Goal: Task Accomplishment & Management: Manage account settings

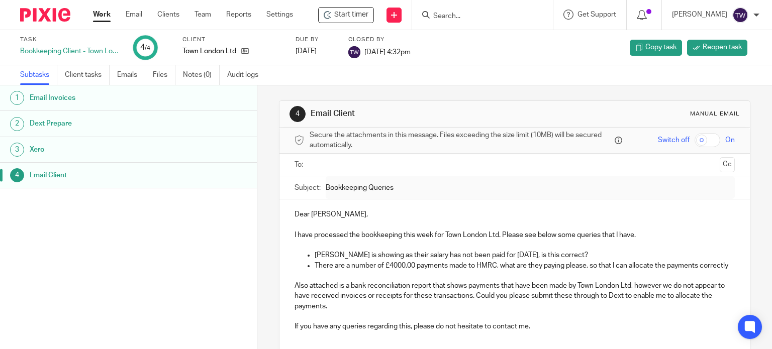
click at [468, 6] on div at bounding box center [482, 15] width 141 height 30
click at [464, 13] on input "Search" at bounding box center [477, 16] width 90 height 9
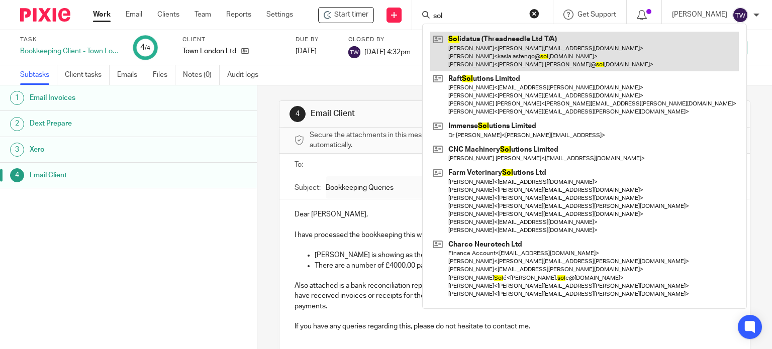
type input "sol"
click at [502, 50] on link at bounding box center [584, 52] width 308 height 40
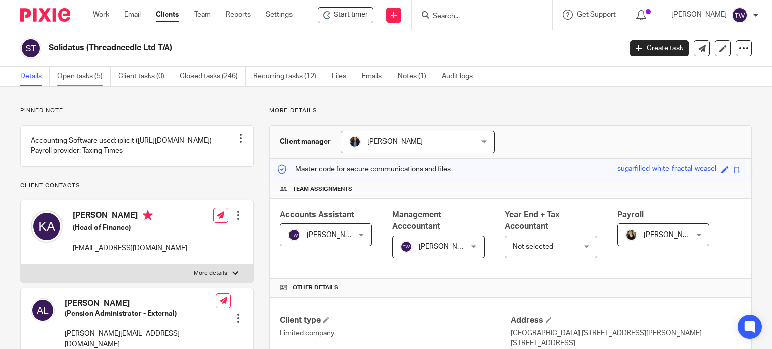
click at [69, 79] on link "Open tasks (5)" at bounding box center [83, 77] width 53 height 20
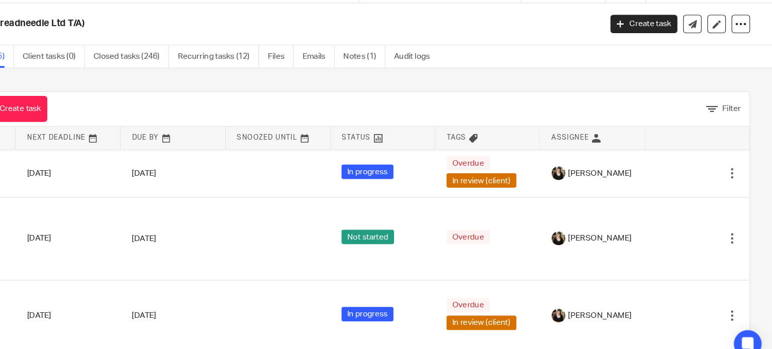
drag, startPoint x: 627, startPoint y: 109, endPoint x: 700, endPoint y: 103, distance: 73.0
click at [700, 103] on div "Open tasks (5) Create task Filter Name Next Deadline Due By Snoozed Until Statu…" at bounding box center [386, 218] width 772 height 262
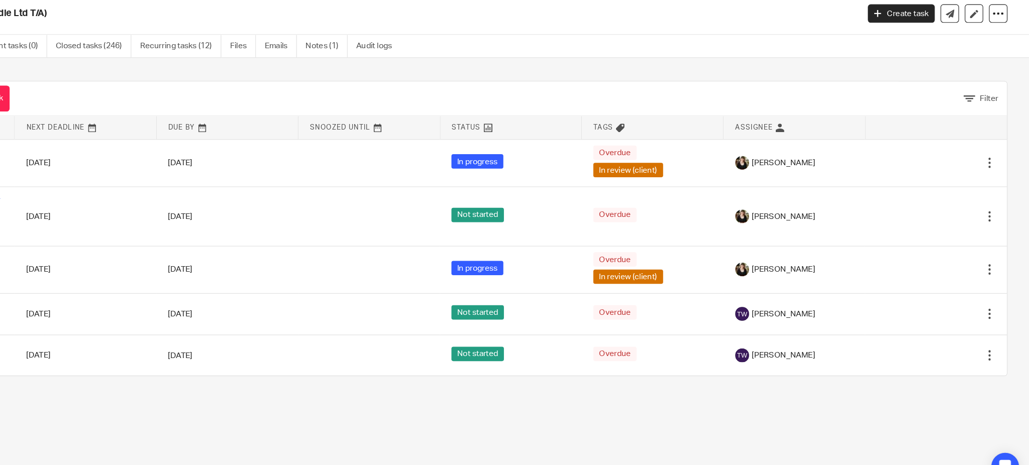
drag, startPoint x: 460, startPoint y: 27, endPoint x: 515, endPoint y: 87, distance: 82.1
click at [515, 87] on div "Open tasks (5) Create task Filter Name Next Deadline Due By Snoozed Until Statu…" at bounding box center [514, 235] width 1029 height 297
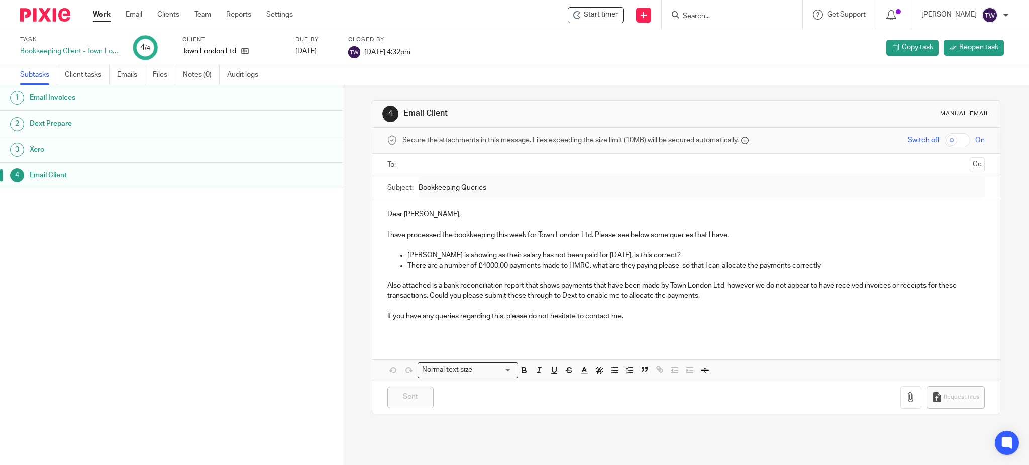
click at [753, 3] on div at bounding box center [732, 15] width 141 height 30
click at [750, 9] on form at bounding box center [735, 15] width 107 height 13
click at [745, 11] on form at bounding box center [735, 15] width 107 height 13
click at [728, 14] on input "Search" at bounding box center [727, 16] width 90 height 9
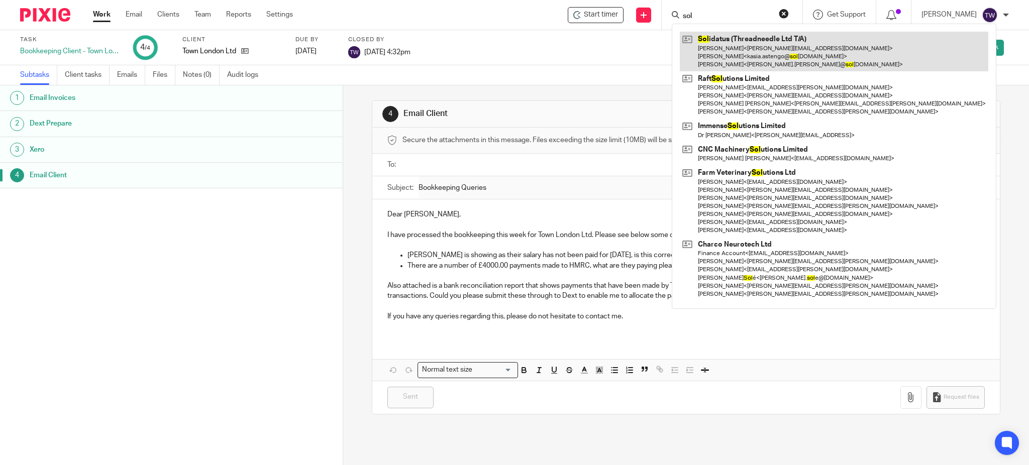
type input "sol"
click at [748, 40] on link at bounding box center [834, 52] width 308 height 40
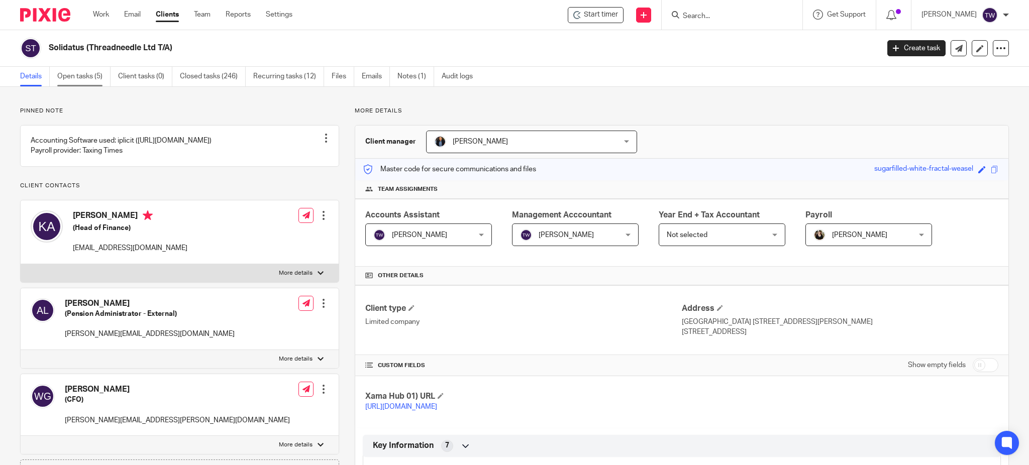
click at [92, 72] on link "Open tasks (5)" at bounding box center [83, 77] width 53 height 20
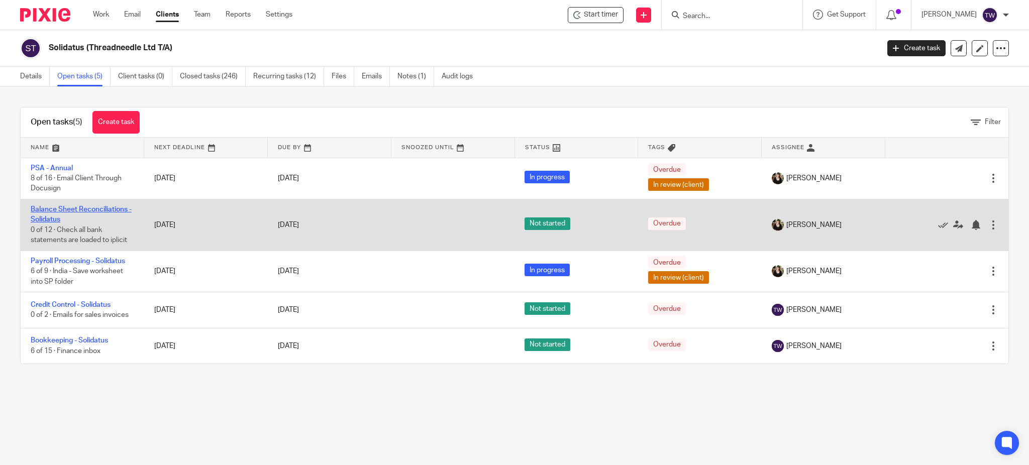
click at [94, 209] on link "Balance Sheet Reconciliations - Solidatus" at bounding box center [81, 214] width 101 height 17
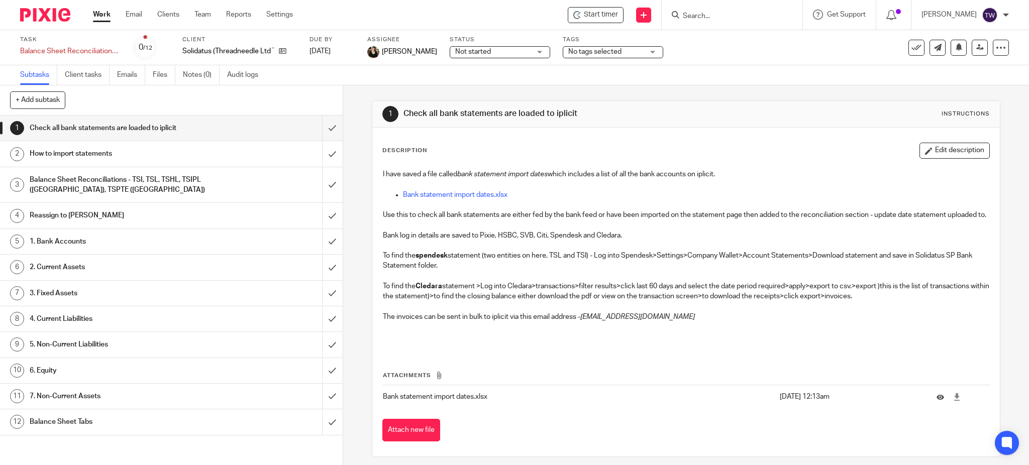
click at [165, 187] on h1 "Balance Sheet Reconciliations - TSI, TSL, TSHL, TSIPL (India), TSPTE (Singapore)" at bounding box center [124, 185] width 188 height 26
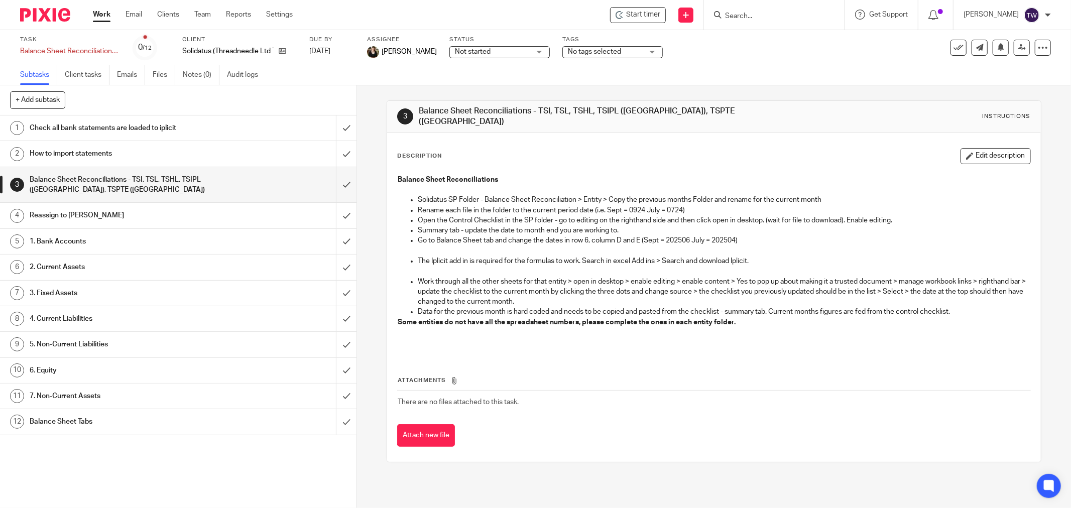
click at [97, 15] on link "Work" at bounding box center [102, 15] width 18 height 10
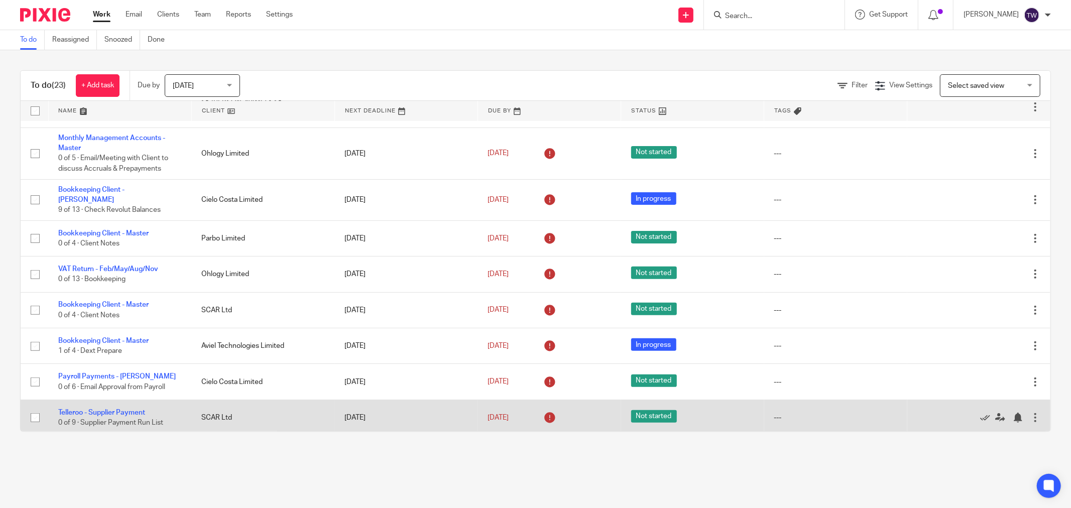
scroll to position [390, 0]
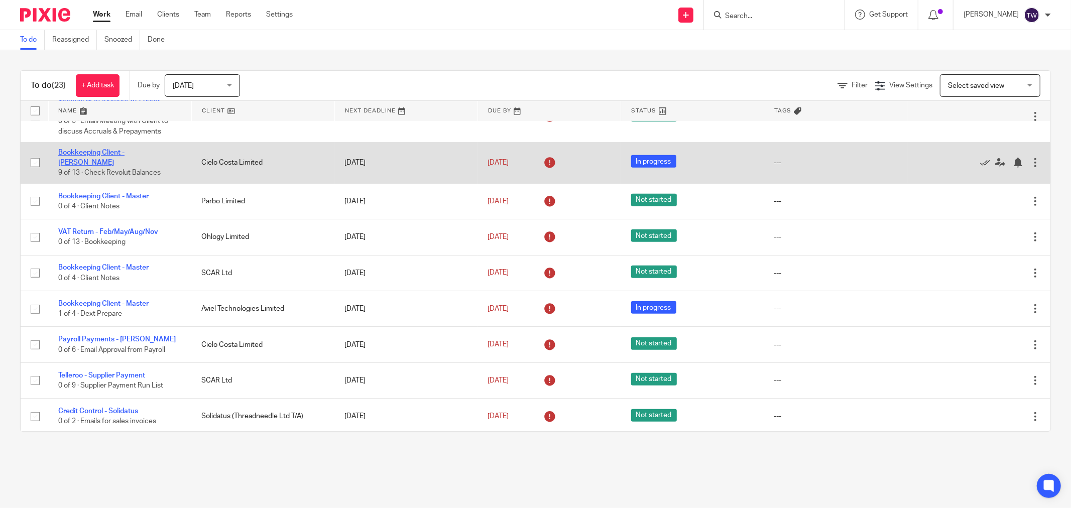
click at [125, 149] on link "Bookkeeping Client - [PERSON_NAME]" at bounding box center [91, 157] width 66 height 17
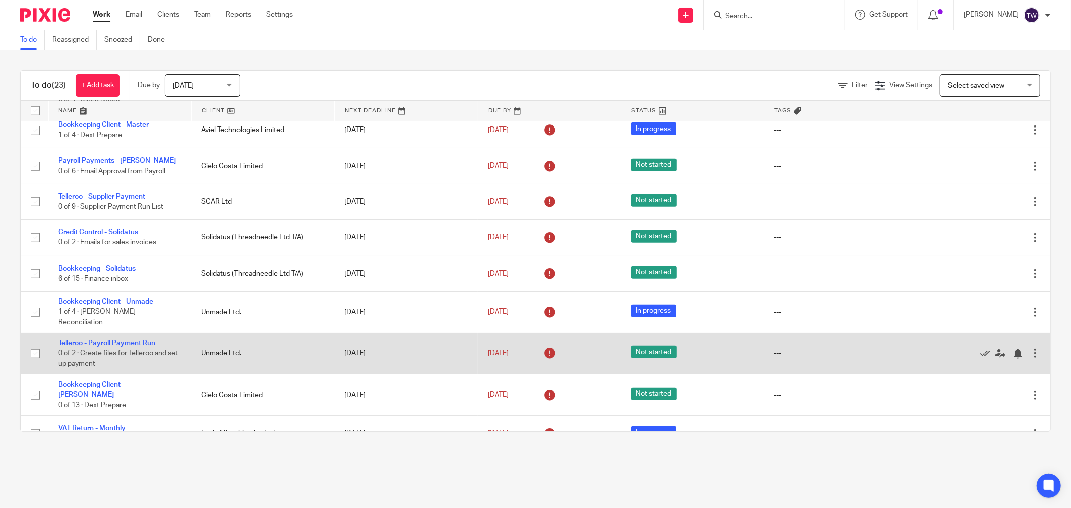
scroll to position [570, 0]
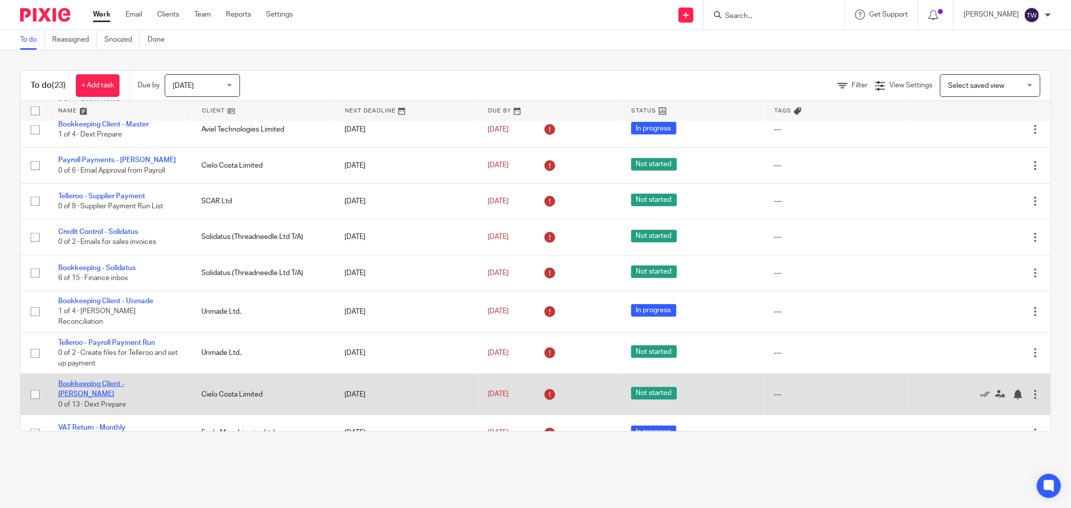
click at [125, 381] on link "Bookkeeping Client - [PERSON_NAME]" at bounding box center [91, 389] width 66 height 17
